Goal: Information Seeking & Learning: Learn about a topic

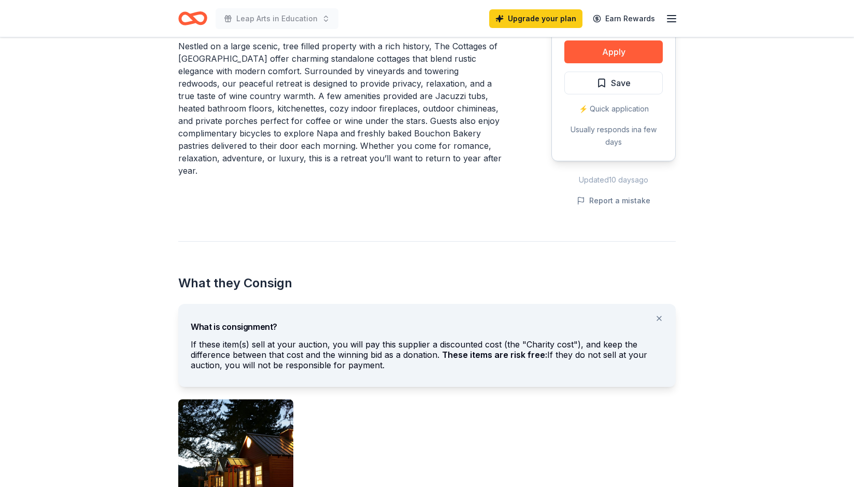
scroll to position [330, 0]
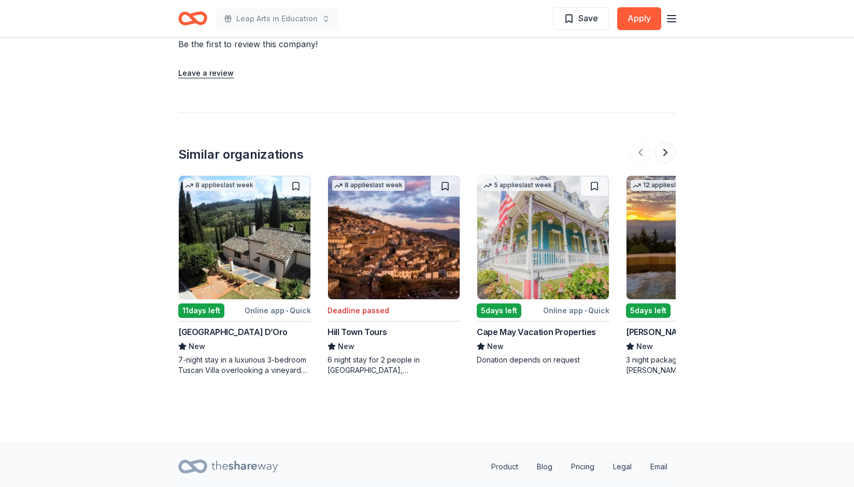
click at [294, 214] on img at bounding box center [245, 237] width 132 height 123
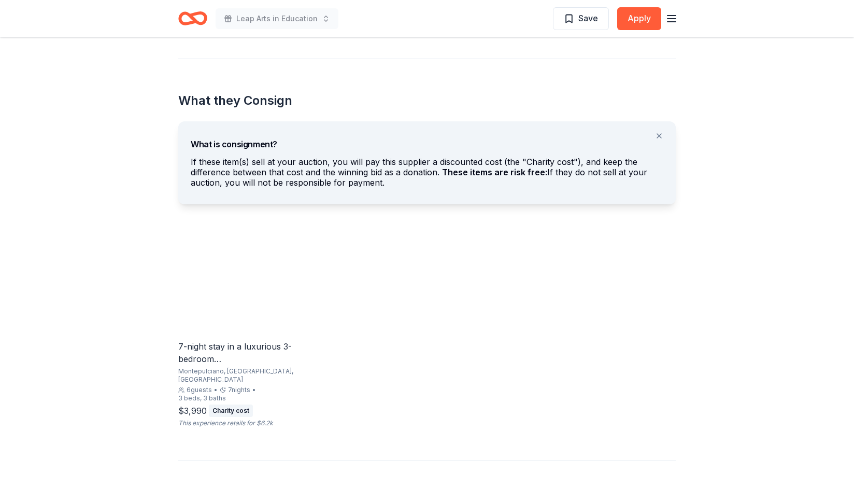
scroll to position [518, 0]
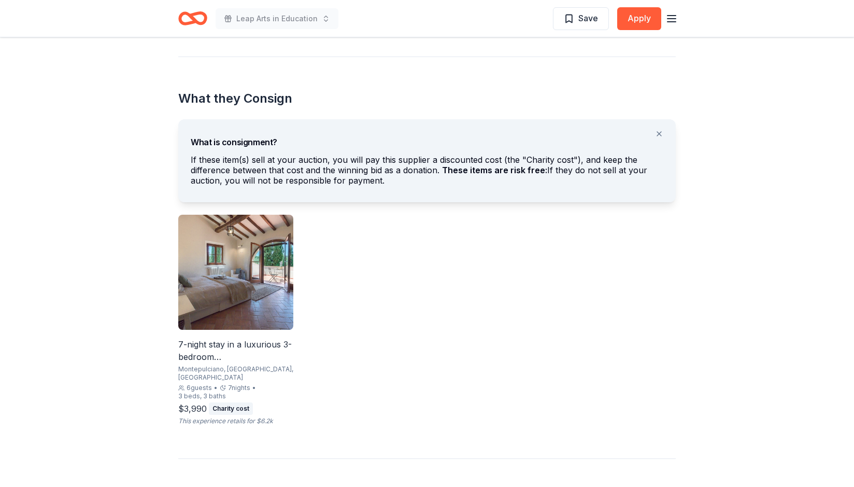
click at [270, 279] on img at bounding box center [235, 272] width 115 height 115
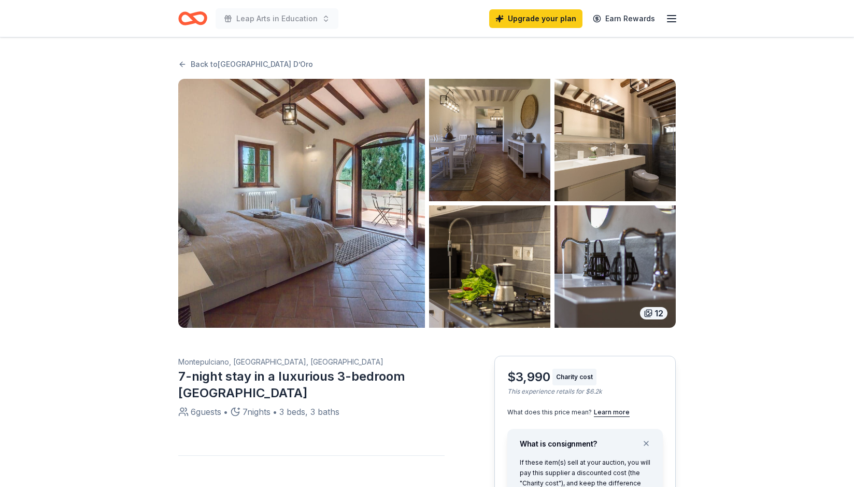
click at [329, 192] on img "button" at bounding box center [301, 203] width 247 height 249
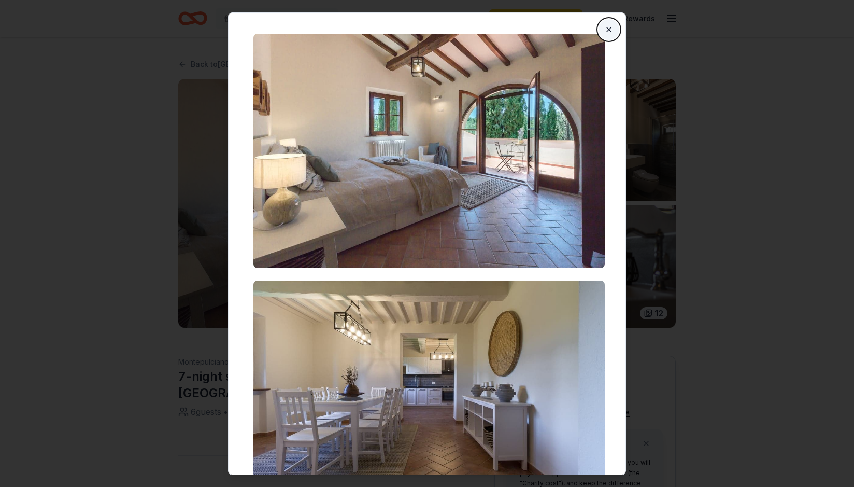
click at [603, 30] on button "Close" at bounding box center [609, 29] width 21 height 21
